Goal: Find specific page/section: Find specific page/section

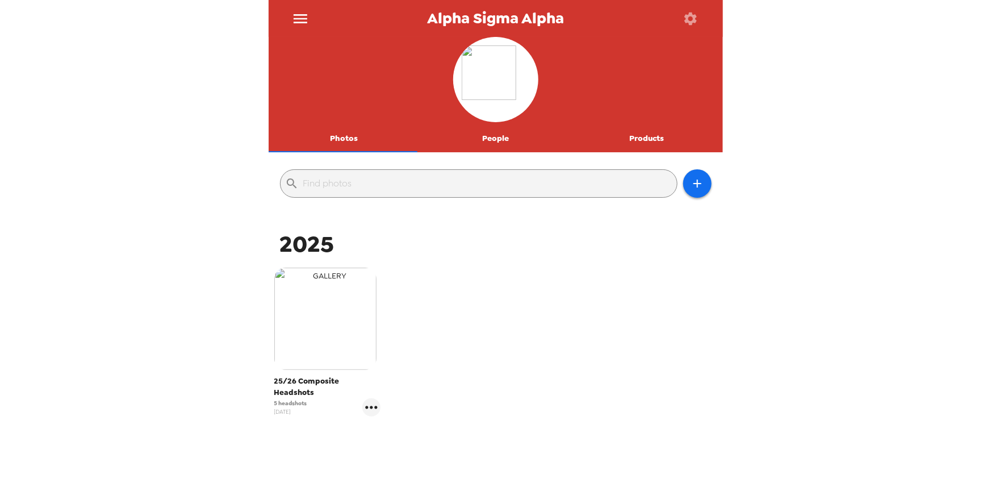
click at [346, 324] on img "button" at bounding box center [325, 318] width 102 height 102
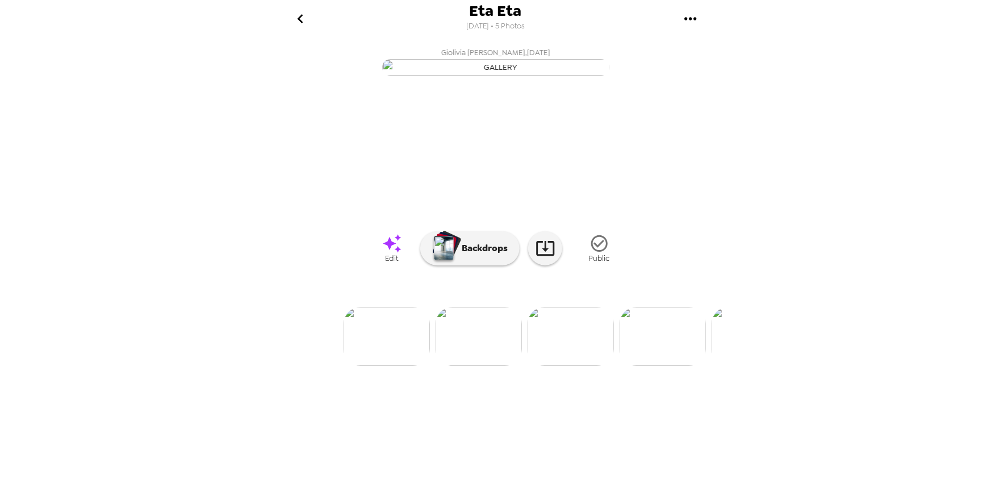
scroll to position [0, 176]
click at [298, 15] on icon "go back" at bounding box center [300, 19] width 18 height 18
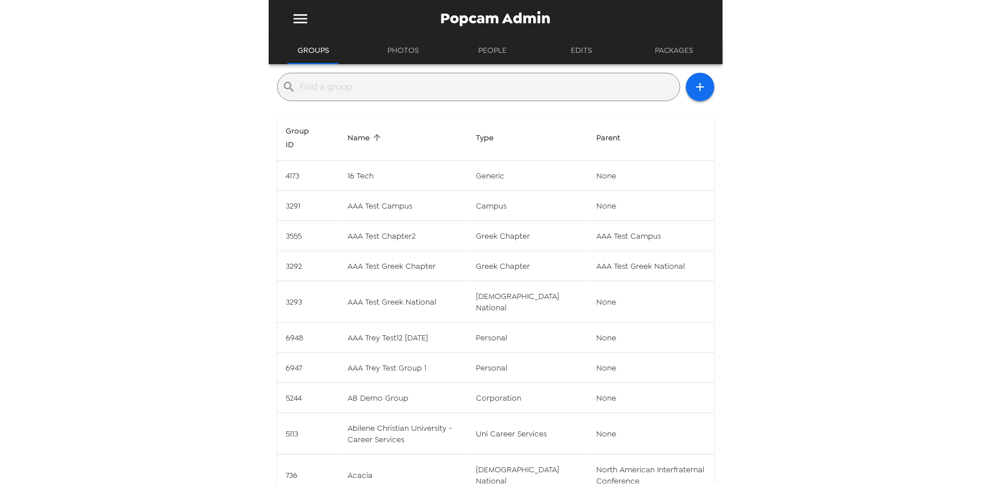
click at [417, 87] on input "text" at bounding box center [487, 87] width 375 height 18
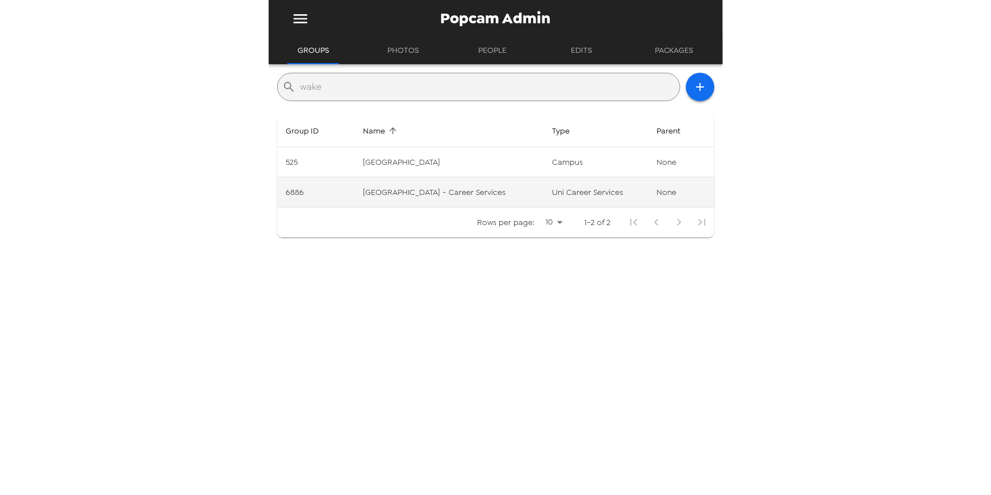
type input "wake"
click at [440, 196] on td "[GEOGRAPHIC_DATA] - Career Services" at bounding box center [448, 192] width 189 height 30
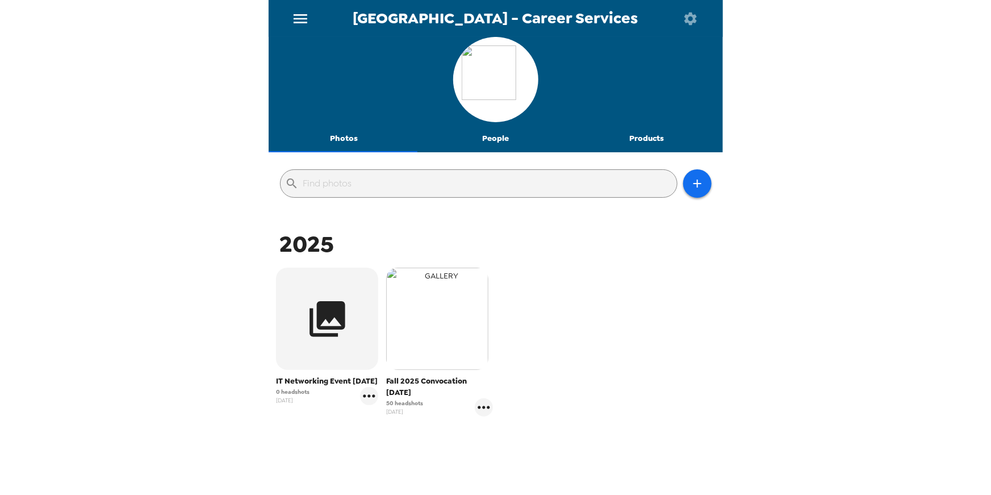
click at [463, 329] on img "button" at bounding box center [437, 318] width 102 height 102
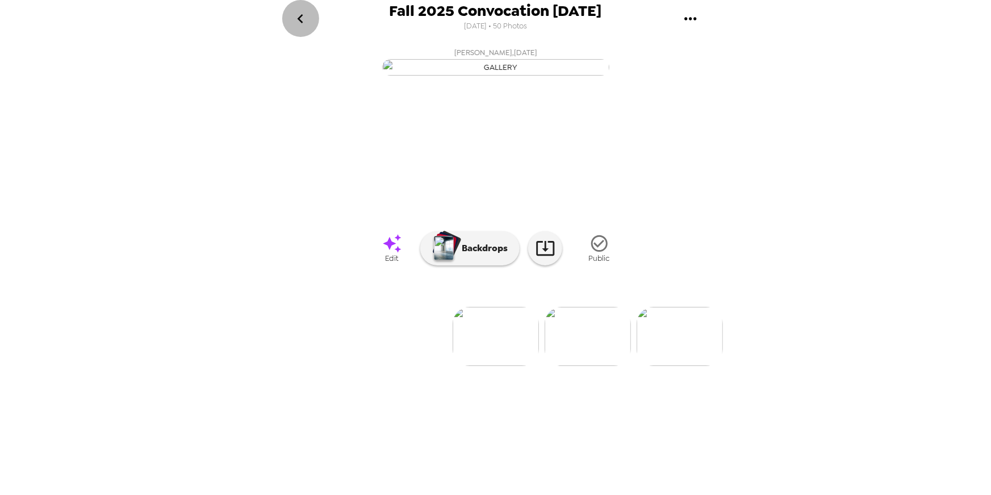
click at [303, 20] on icon "go back" at bounding box center [300, 19] width 18 height 18
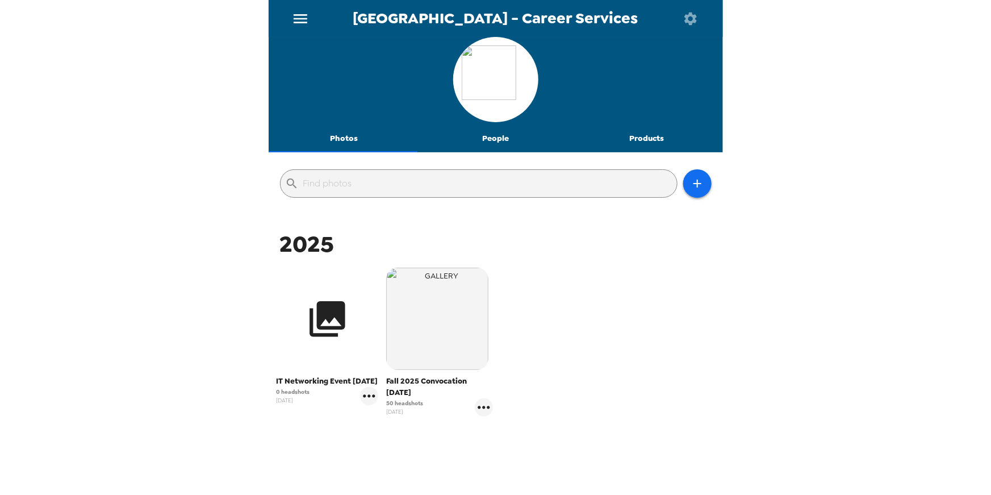
click at [340, 328] on icon "button" at bounding box center [327, 319] width 36 height 36
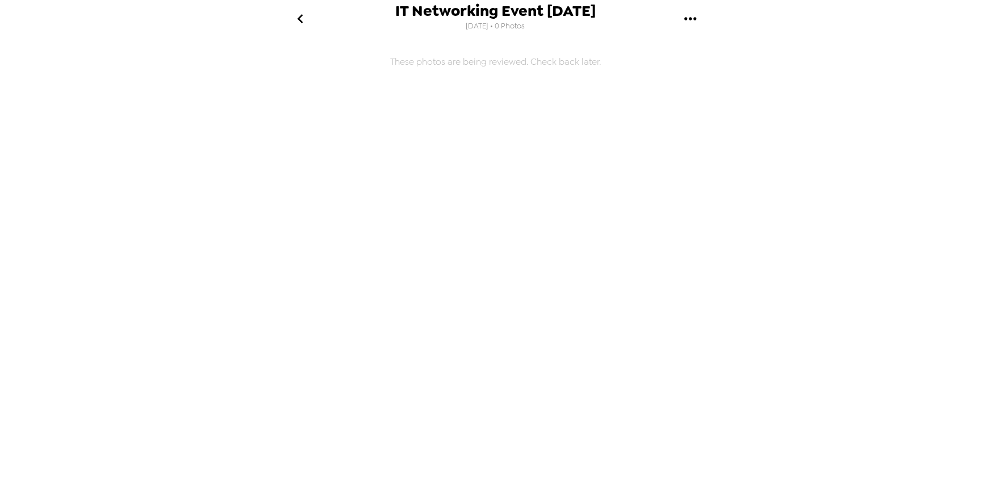
click at [244, 118] on div "IT Networking Event 10/14/25 10/9/2025 • 0 Photos These photos are being review…" at bounding box center [495, 247] width 991 height 495
click at [280, 146] on h6 "These photos are being reviewed. Check back later." at bounding box center [496, 210] width 454 height 335
click at [300, 17] on icon "go back" at bounding box center [301, 18] width 6 height 9
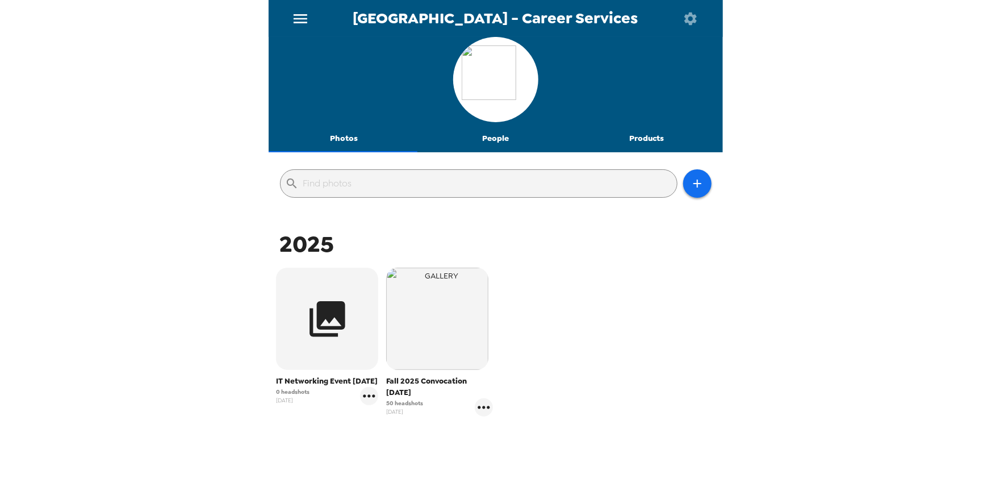
click at [206, 157] on div "Wake Tech Community College - Career Services Photos People Products ​ 2025 IT …" at bounding box center [495, 247] width 991 height 495
click at [370, 405] on icon "gallery menu" at bounding box center [369, 396] width 18 height 18
click at [412, 432] on span "Edit Shoot" at bounding box center [437, 430] width 94 height 14
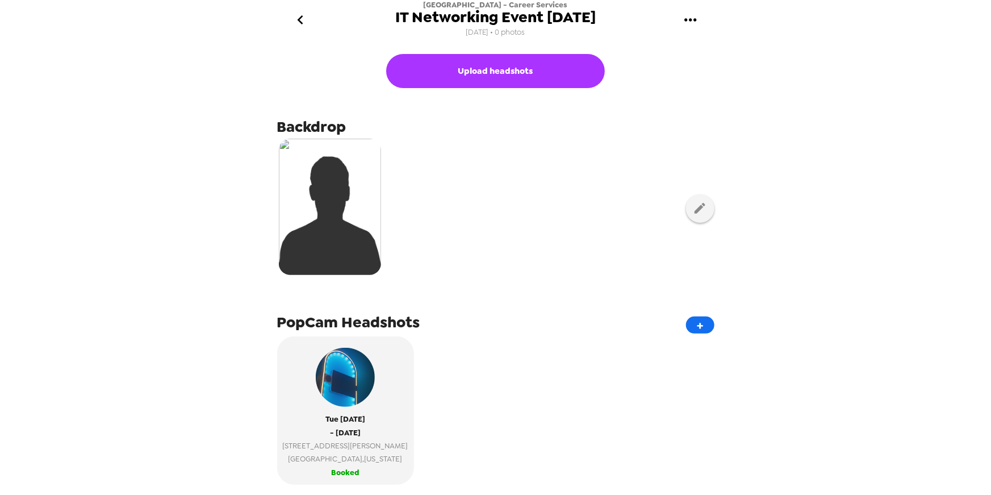
click at [822, 333] on div "Wake Tech Community College - Career Services IT Networking Event 10/14/25 10/9…" at bounding box center [495, 247] width 991 height 495
click at [299, 24] on icon "go back" at bounding box center [300, 20] width 18 height 18
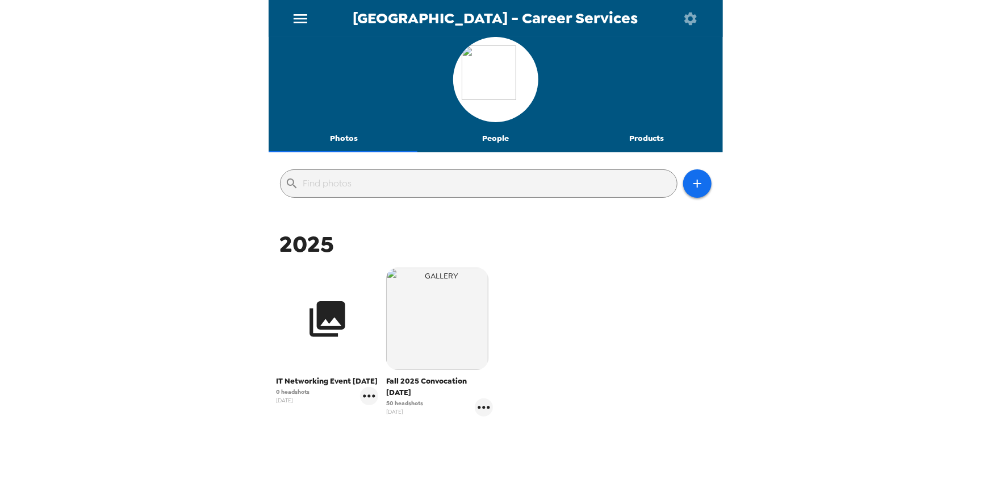
click at [328, 319] on icon "button" at bounding box center [327, 319] width 36 height 36
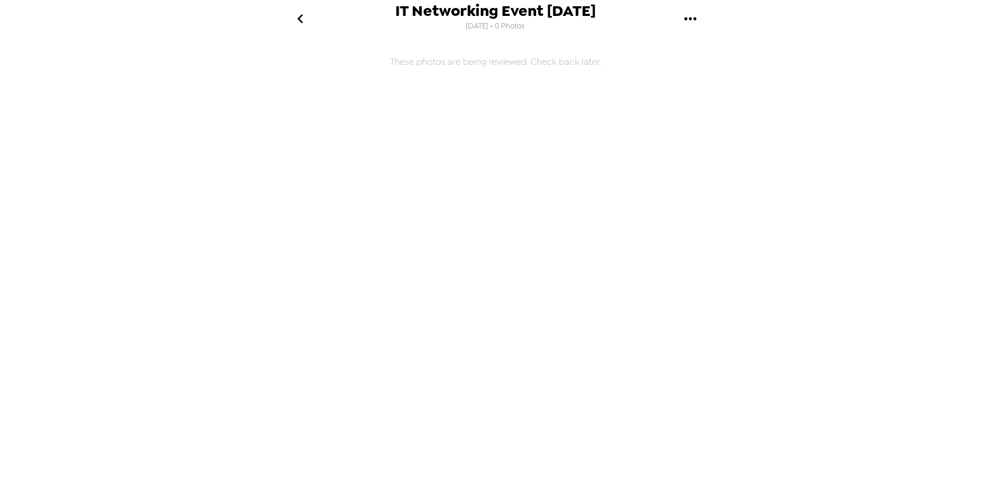
click at [208, 213] on div "IT Networking Event [DATE] [DATE] • 0 Photos These photos are being reviewed. C…" at bounding box center [495, 247] width 991 height 495
click at [303, 17] on icon "go back" at bounding box center [300, 19] width 18 height 18
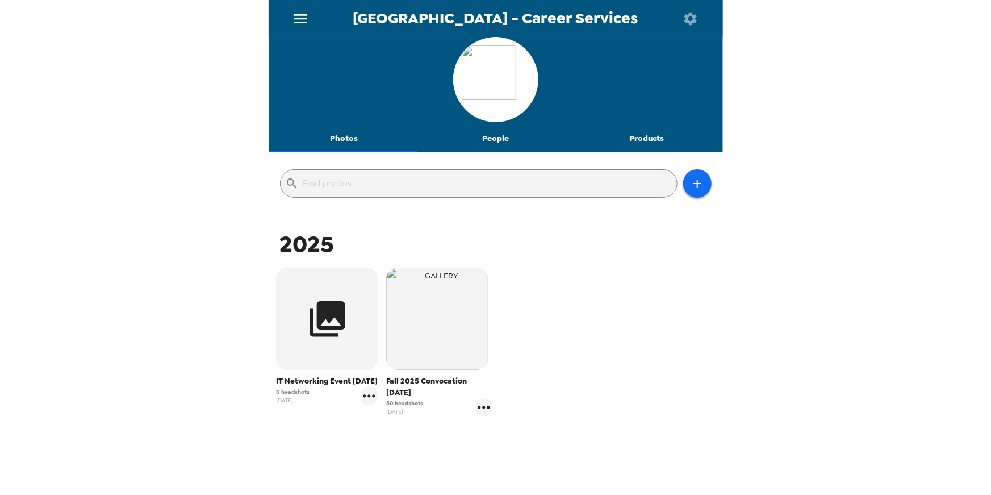
drag, startPoint x: 87, startPoint y: 141, endPoint x: 99, endPoint y: 135, distance: 13.7
click at [87, 141] on div "Wake Tech Community College - Career Services Photos People Products ​ 2025 IT …" at bounding box center [495, 247] width 991 height 495
click at [206, 286] on div "Wake Tech Community College - Career Services Photos People Products ​ 2025 IT …" at bounding box center [495, 247] width 991 height 495
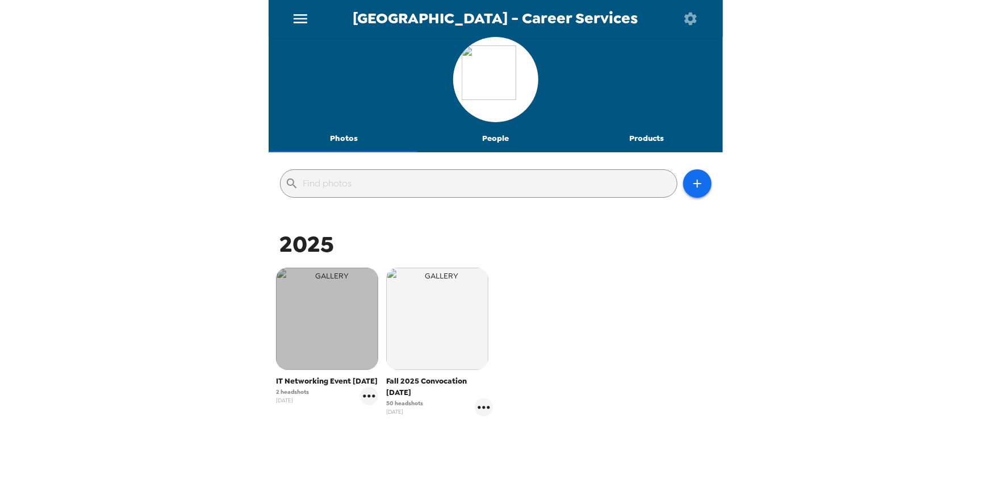
click at [349, 345] on img "button" at bounding box center [327, 318] width 102 height 102
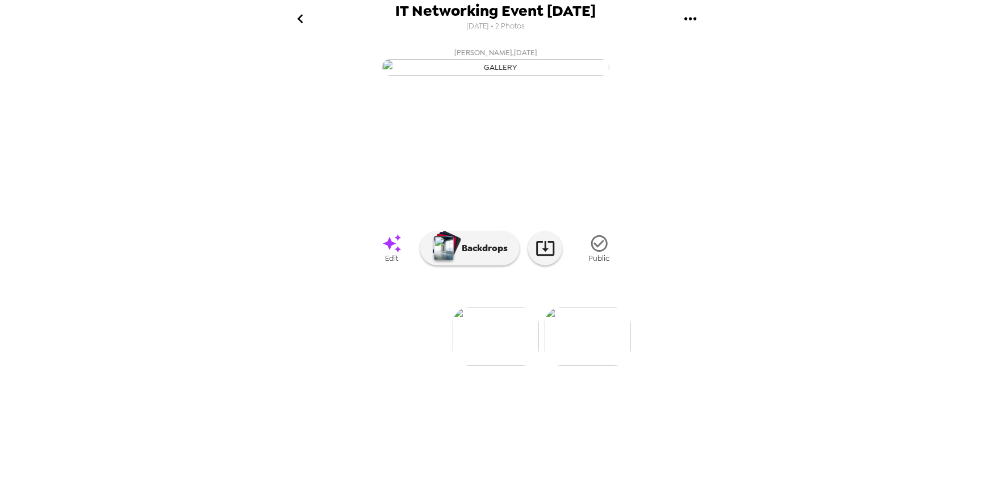
click at [185, 250] on div "IT Networking Event 10/14/25 10/9/2025 • 2 Photos Kiara Grace NalleSimmons , 10…" at bounding box center [495, 247] width 991 height 495
click at [200, 269] on div "IT Networking Event 10/14/25 10/9/2025 • 2 Photos Kiara Grace NalleSimmons , 10…" at bounding box center [495, 247] width 991 height 495
drag, startPoint x: 252, startPoint y: 165, endPoint x: 260, endPoint y: 136, distance: 30.7
click at [252, 165] on div "IT Networking Event [DATE] [DATE] • 10 Photos [PERSON_NAME] , [DATE] [PERSON_NA…" at bounding box center [495, 247] width 991 height 495
